Goal: Find specific page/section: Find specific page/section

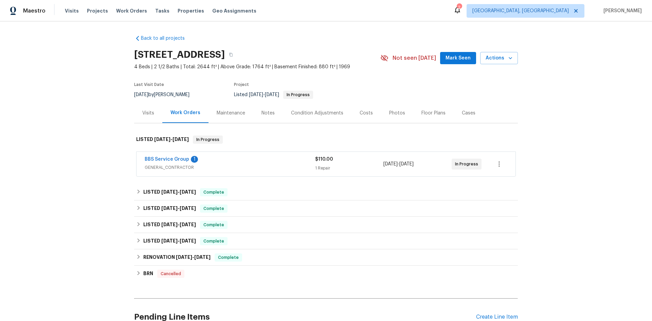
click at [143, 116] on div "Visits" at bounding box center [148, 113] width 12 height 7
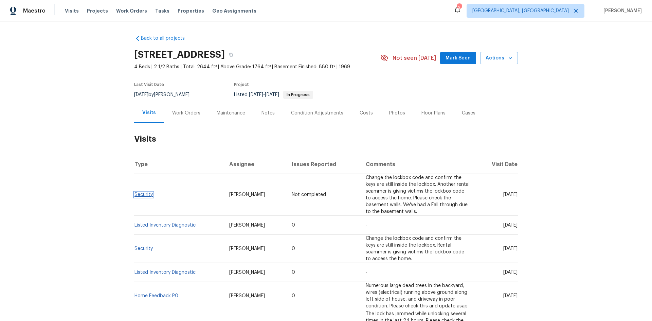
click at [138, 192] on link "Security" at bounding box center [143, 194] width 18 height 5
click at [147, 246] on link "Security" at bounding box center [143, 248] width 18 height 5
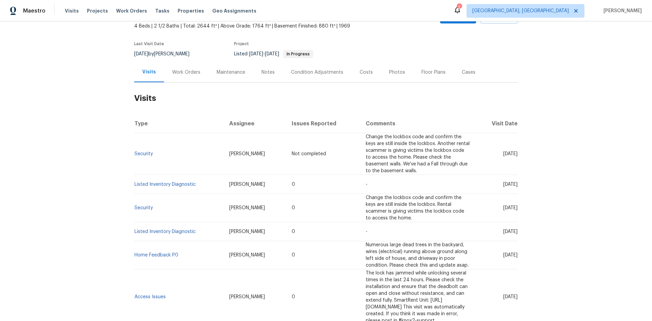
scroll to position [34, 0]
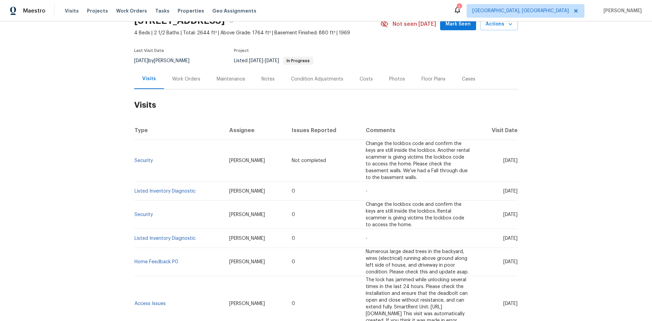
click at [188, 83] on div "Work Orders" at bounding box center [186, 79] width 44 height 20
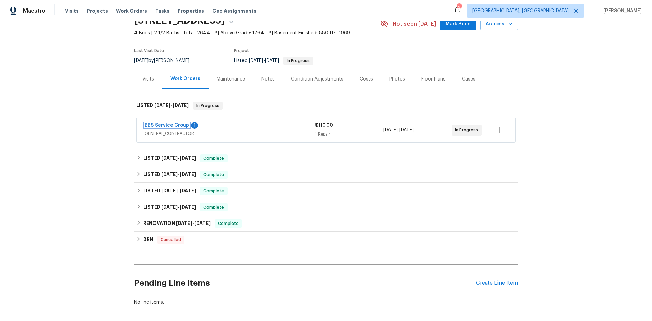
click at [171, 127] on link "BBS Service Group" at bounding box center [167, 125] width 44 height 5
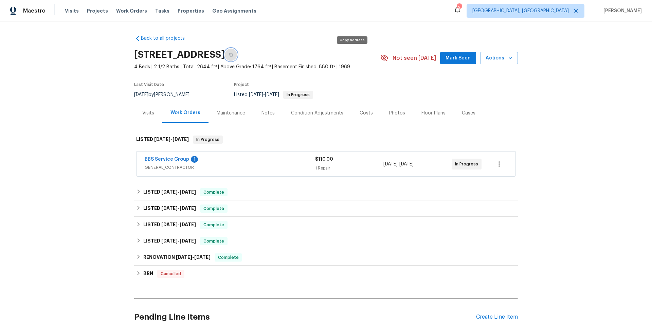
click at [233, 54] on icon "button" at bounding box center [231, 55] width 4 height 4
